Goal: Entertainment & Leisure: Consume media (video, audio)

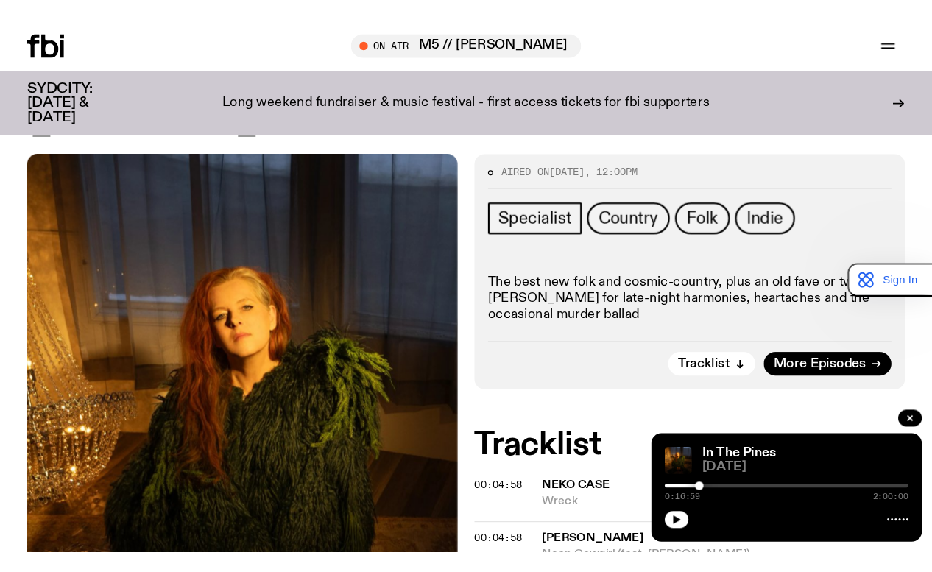
scroll to position [147, 0]
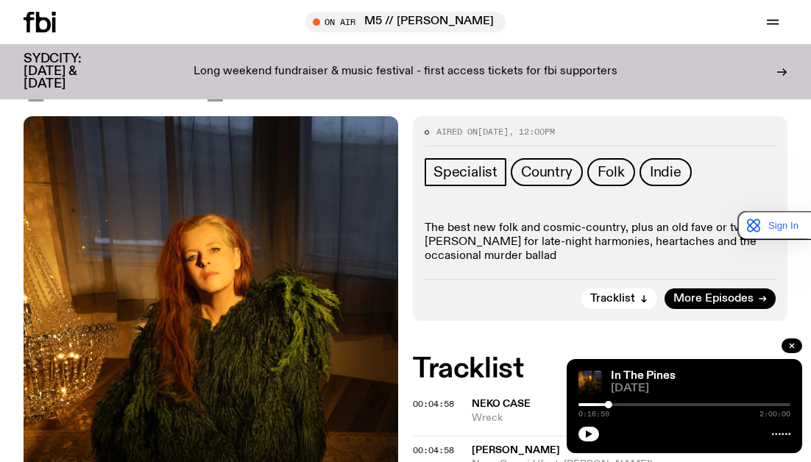
click at [596, 427] on div at bounding box center [685, 433] width 212 height 18
click at [583, 423] on div "In The Pines [DATE] 0:16:59 2:00:00" at bounding box center [685, 406] width 236 height 94
click at [587, 428] on button "button" at bounding box center [589, 434] width 21 height 15
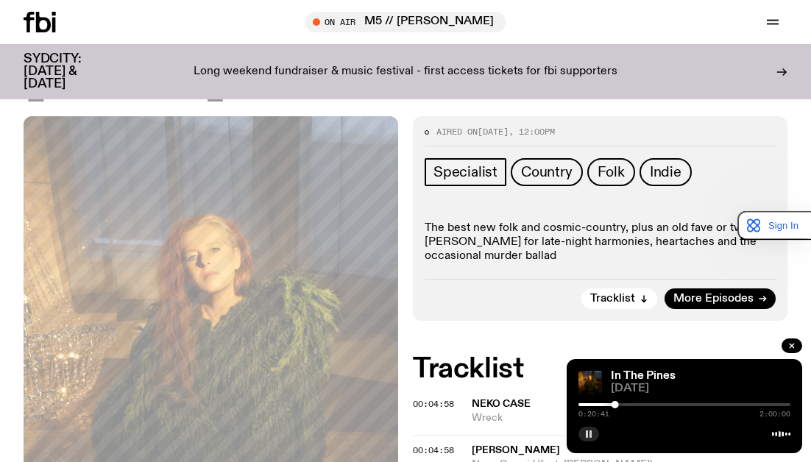
click at [587, 436] on rect "button" at bounding box center [587, 434] width 2 height 7
click at [434, 399] on span "00:04:58" at bounding box center [433, 404] width 41 height 12
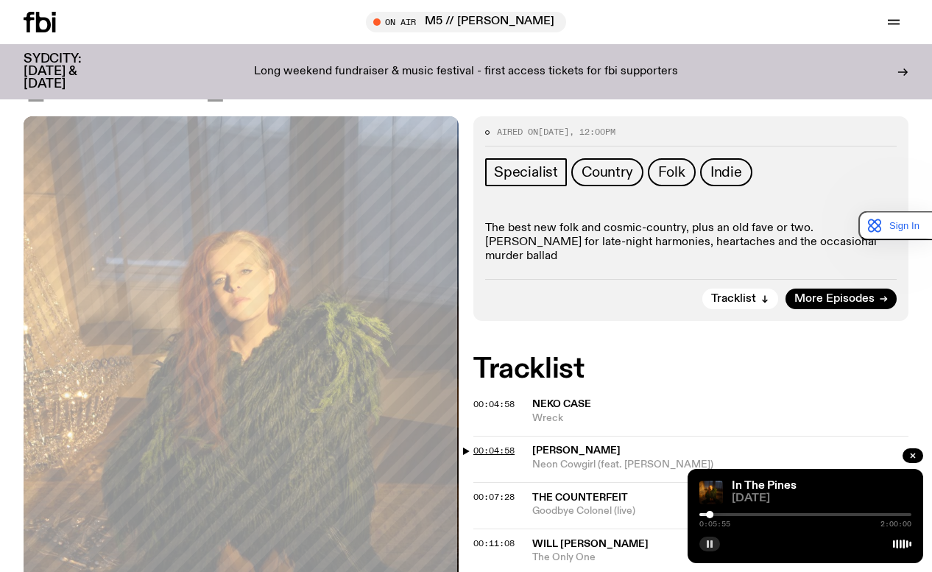
click at [504, 456] on span "00:04:58" at bounding box center [493, 451] width 41 height 12
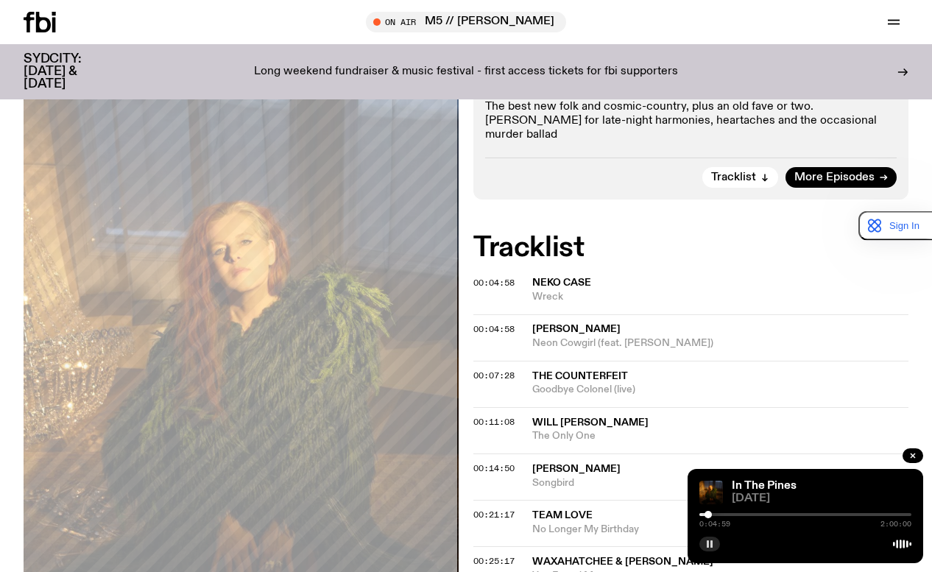
scroll to position [294, 0]
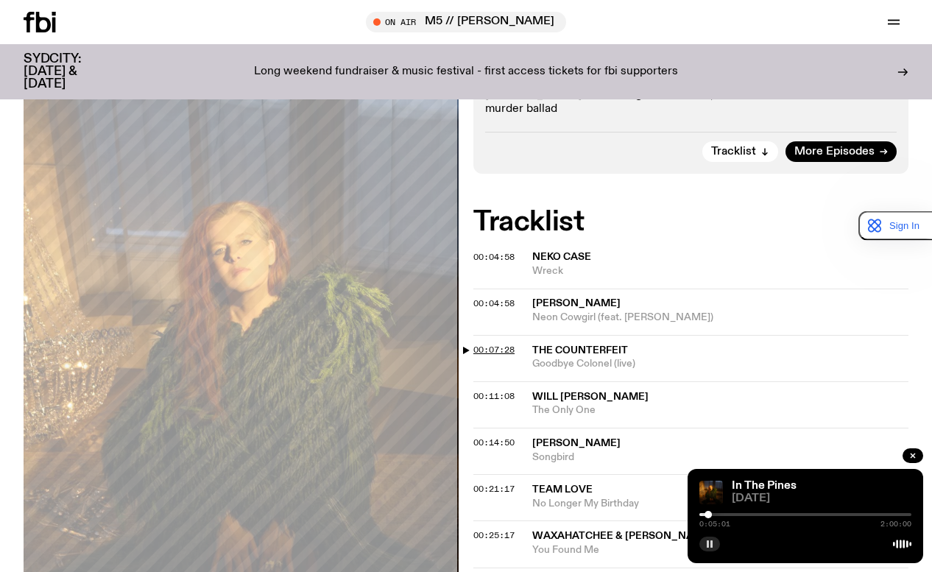
click at [500, 355] on span "00:07:28" at bounding box center [493, 350] width 41 height 12
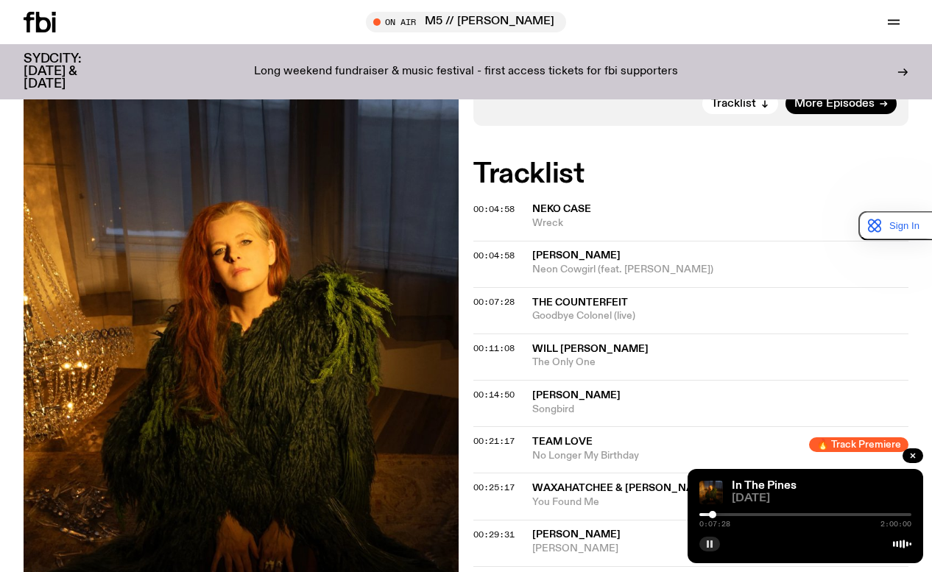
scroll to position [368, 0]
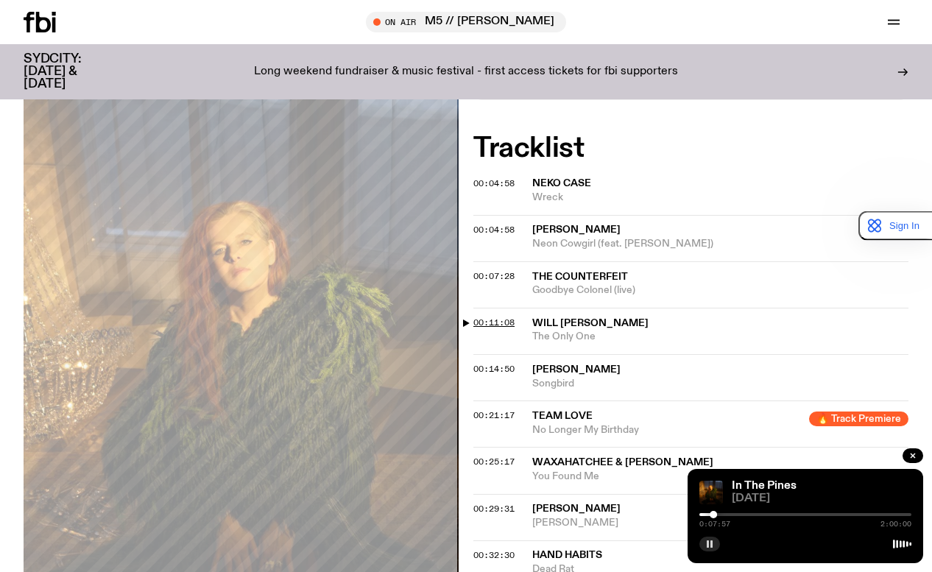
click at [492, 328] on span "00:11:08" at bounding box center [493, 323] width 41 height 12
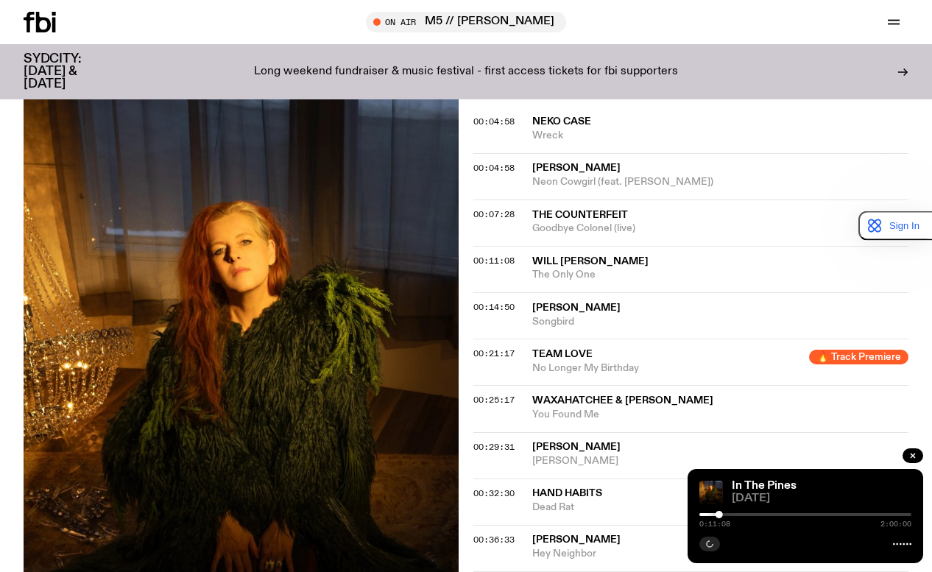
scroll to position [515, 0]
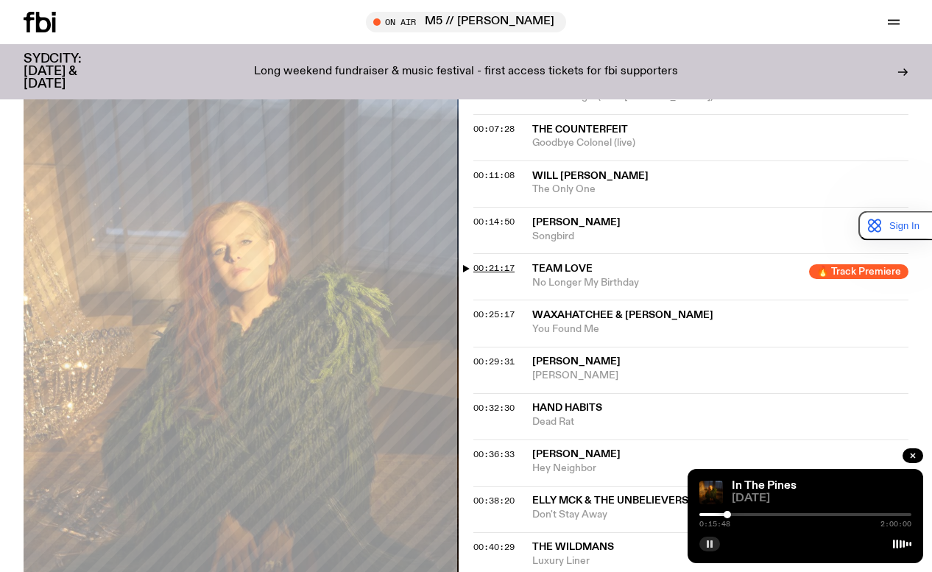
click at [512, 274] on span "00:21:17" at bounding box center [493, 268] width 41 height 12
click at [499, 319] on span "00:25:17" at bounding box center [493, 314] width 41 height 12
click at [501, 414] on span "00:32:30" at bounding box center [493, 408] width 41 height 12
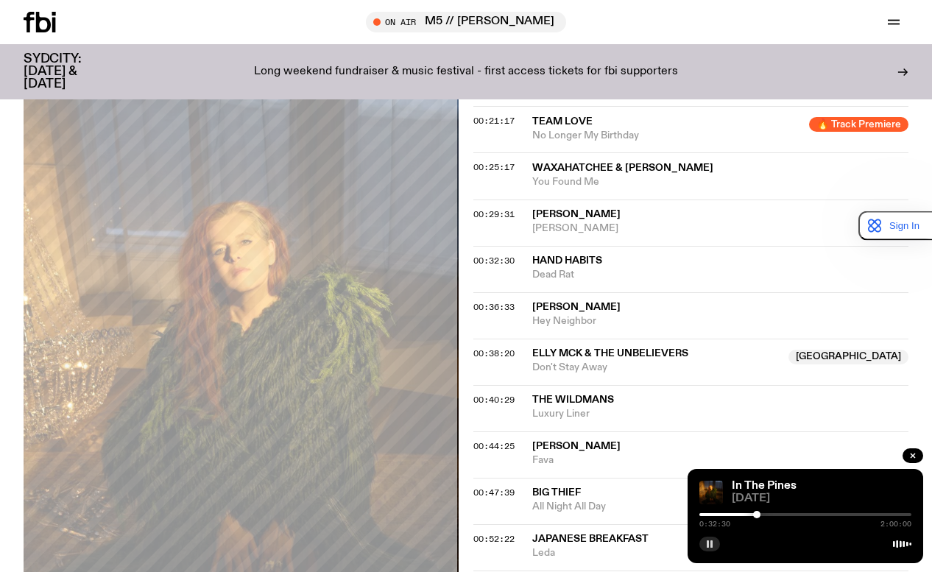
scroll to position [736, 0]
